Goal: Check status: Check status

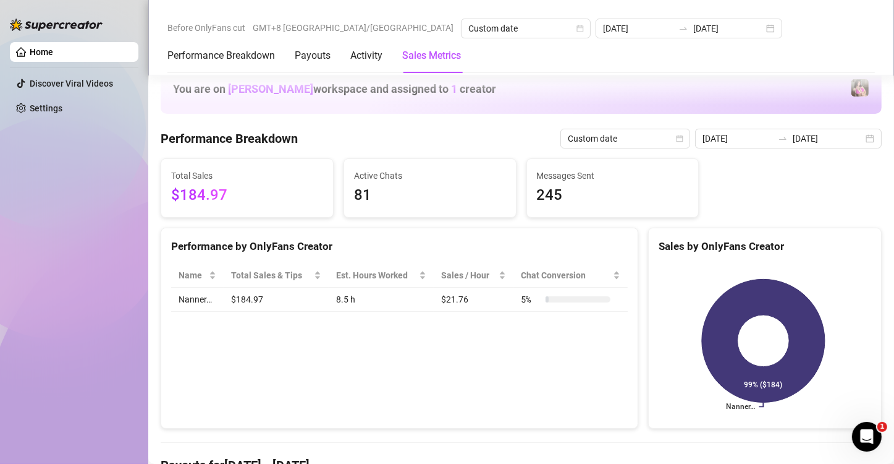
scroll to position [1491, 0]
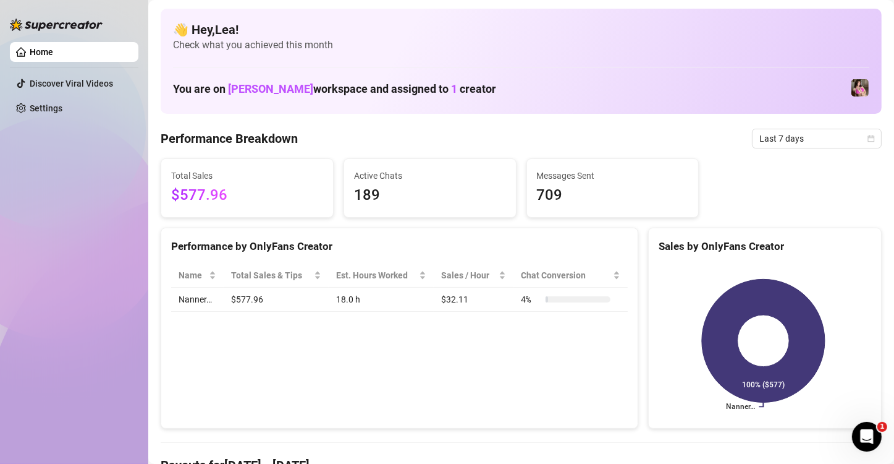
click at [852, 82] on img at bounding box center [860, 87] width 17 height 17
click at [854, 138] on span "Last 7 days" at bounding box center [817, 138] width 115 height 19
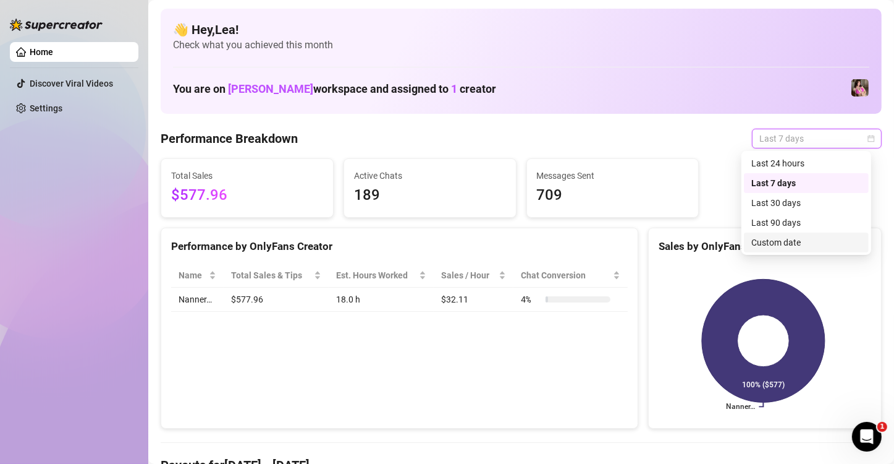
click at [771, 239] on div "Custom date" at bounding box center [807, 243] width 110 height 14
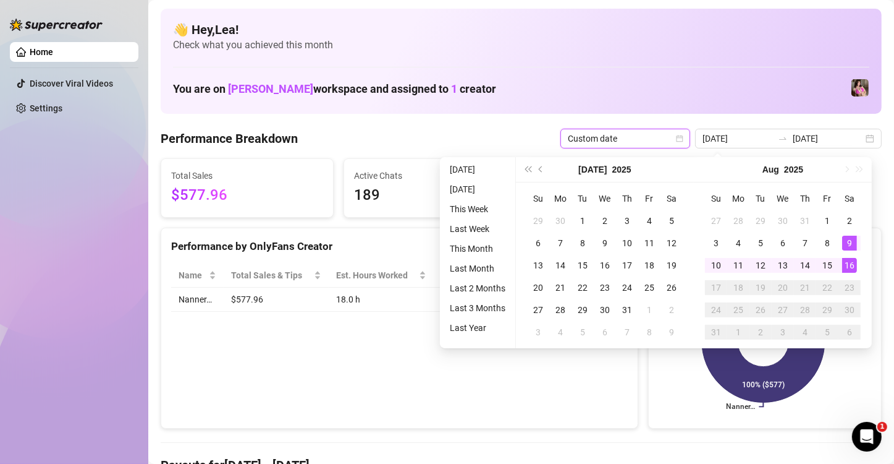
type input "[DATE]"
click at [854, 265] on div "16" at bounding box center [850, 265] width 15 height 15
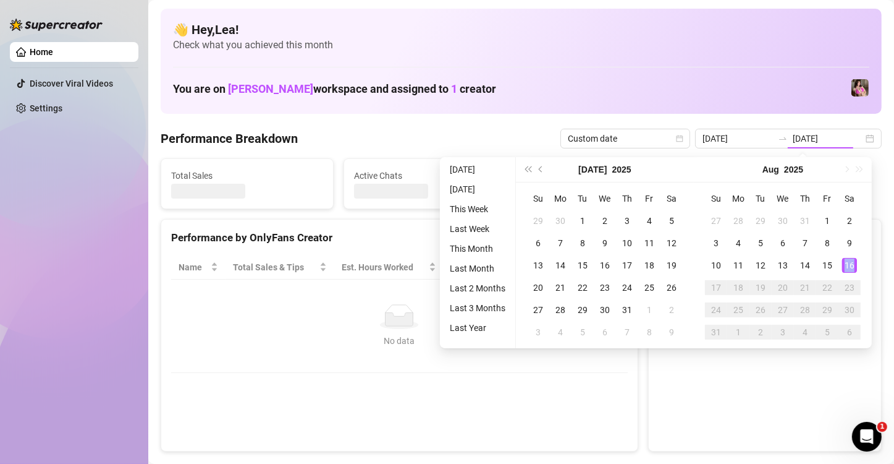
type input "[DATE]"
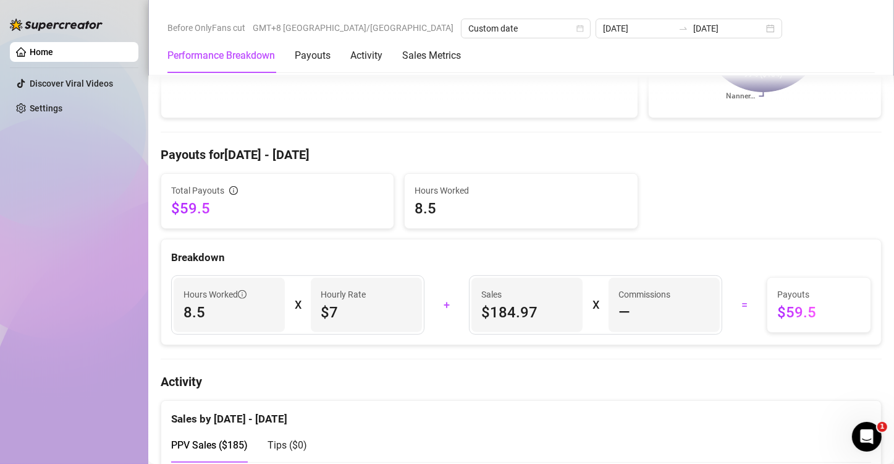
scroll to position [329, 0]
